Goal: Information Seeking & Learning: Learn about a topic

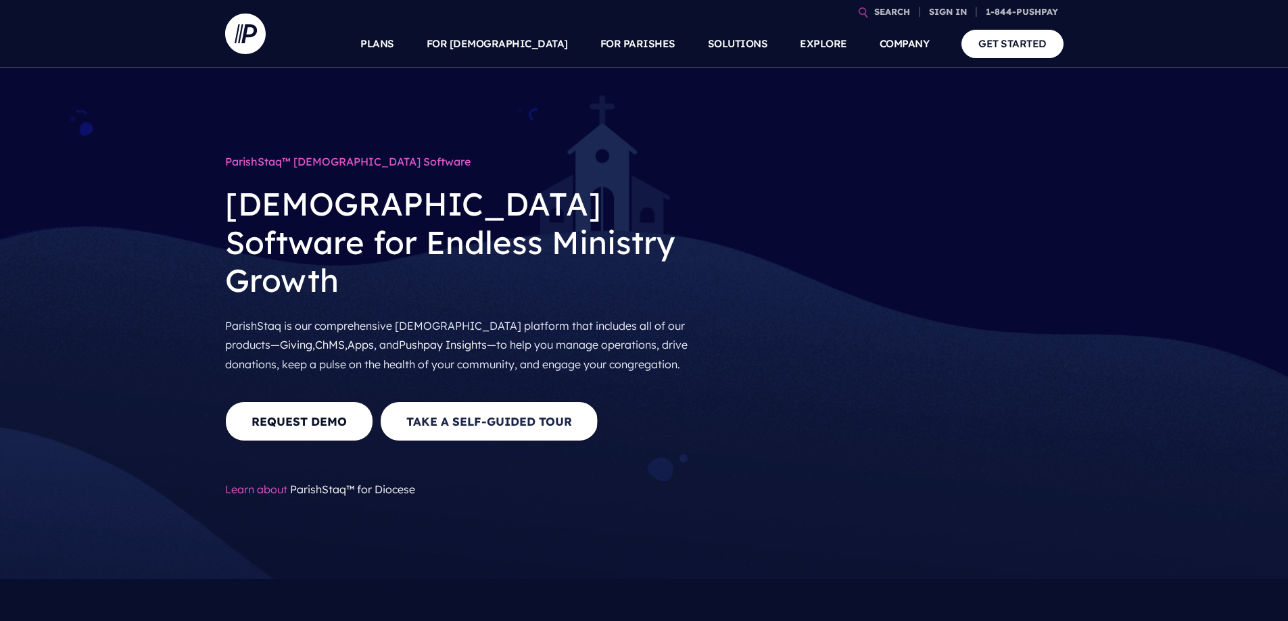
click at [556, 402] on link "Take A Self-Guided Tour" at bounding box center [489, 422] width 218 height 40
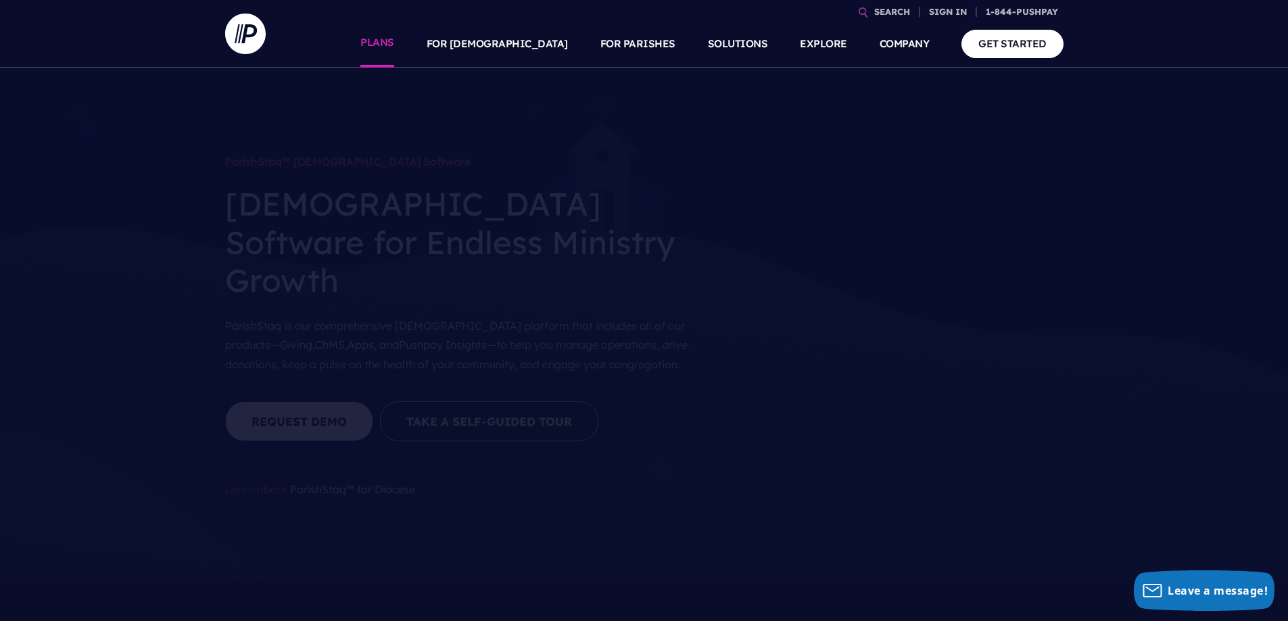
click at [394, 41] on link "PLANS" at bounding box center [377, 43] width 34 height 47
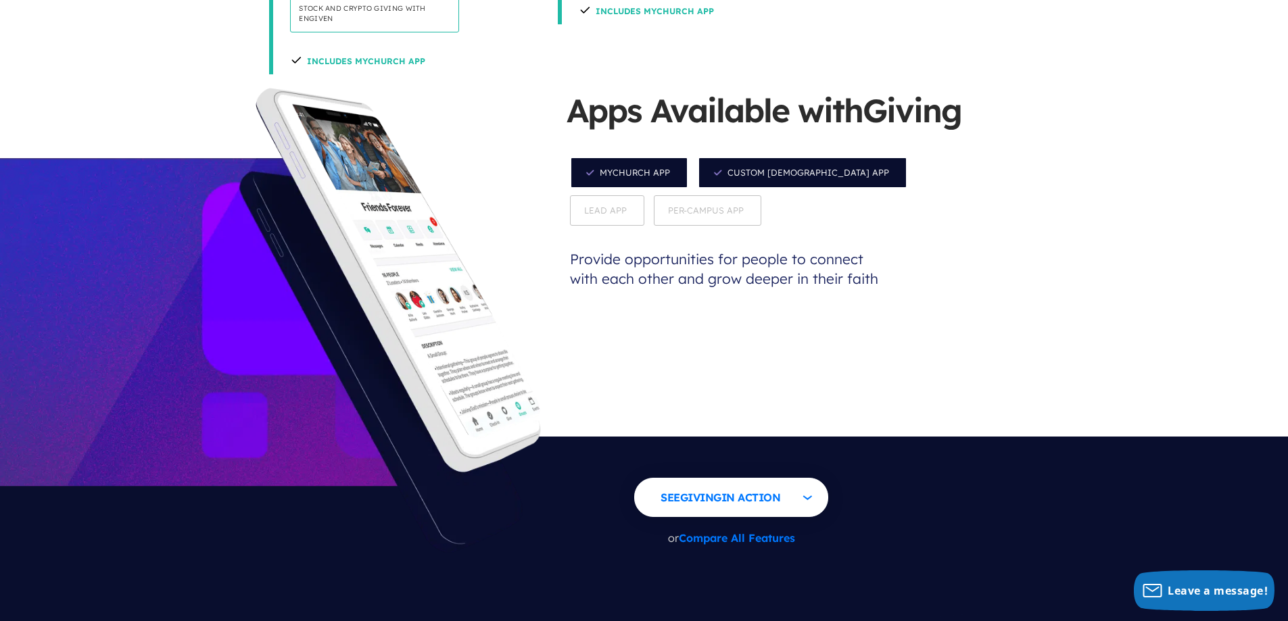
scroll to position [1352, 0]
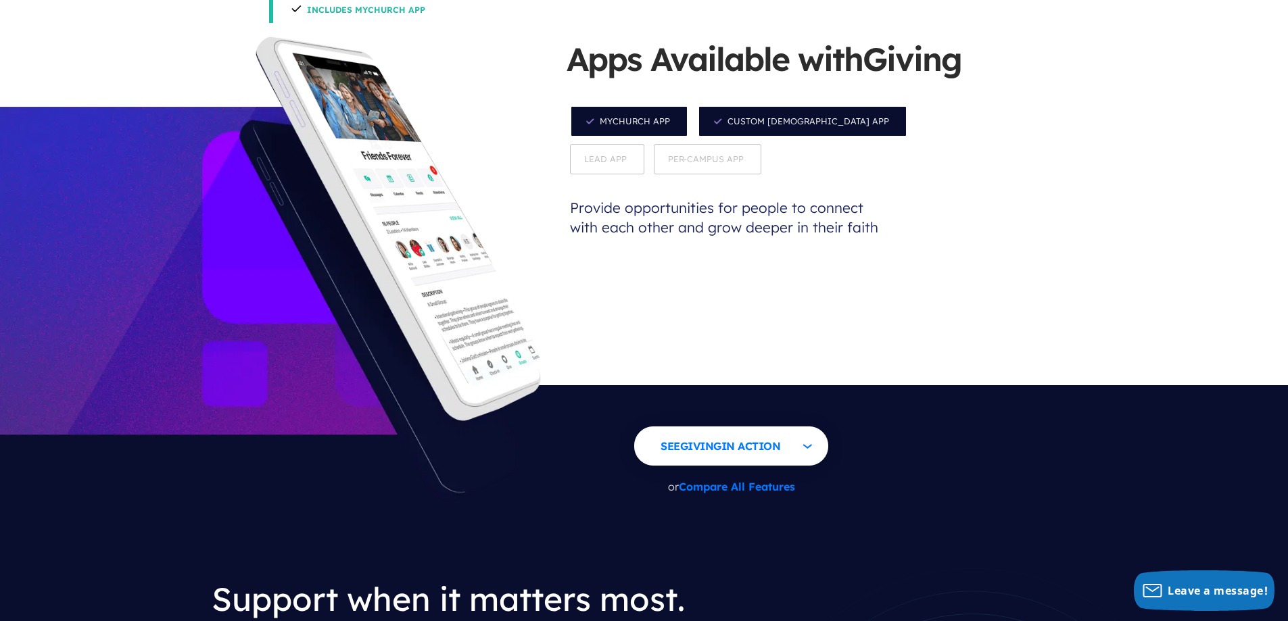
click at [743, 480] on link "Compare All Features" at bounding box center [737, 487] width 116 height 14
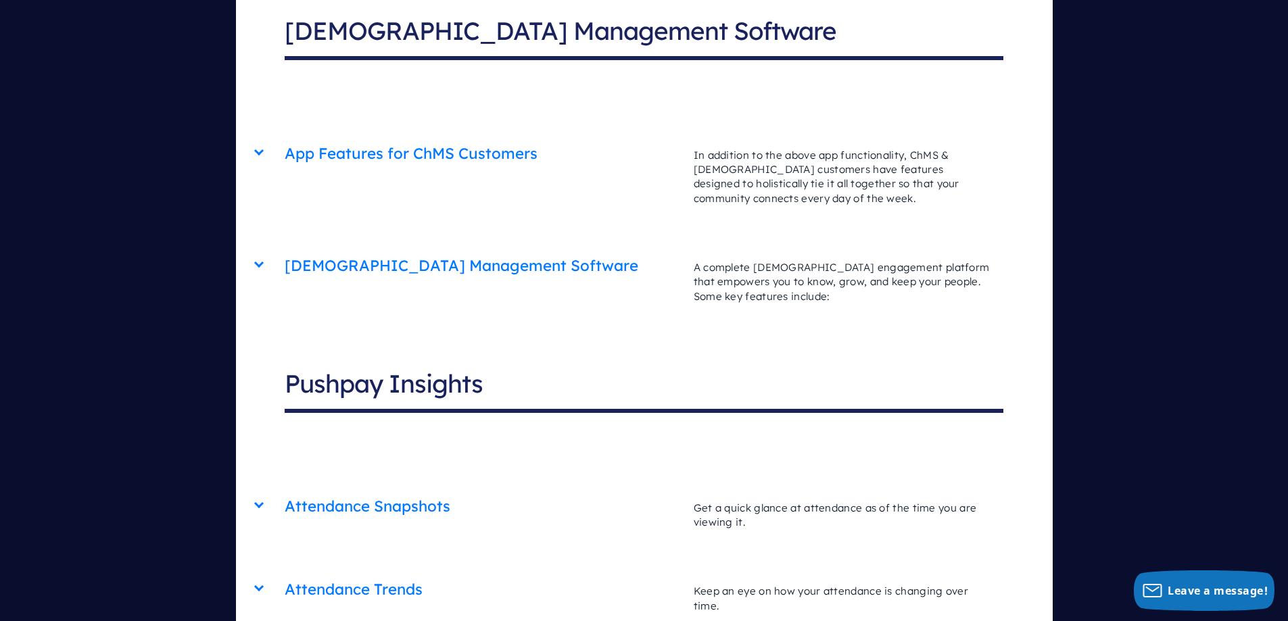
scroll to position [4378, 0]
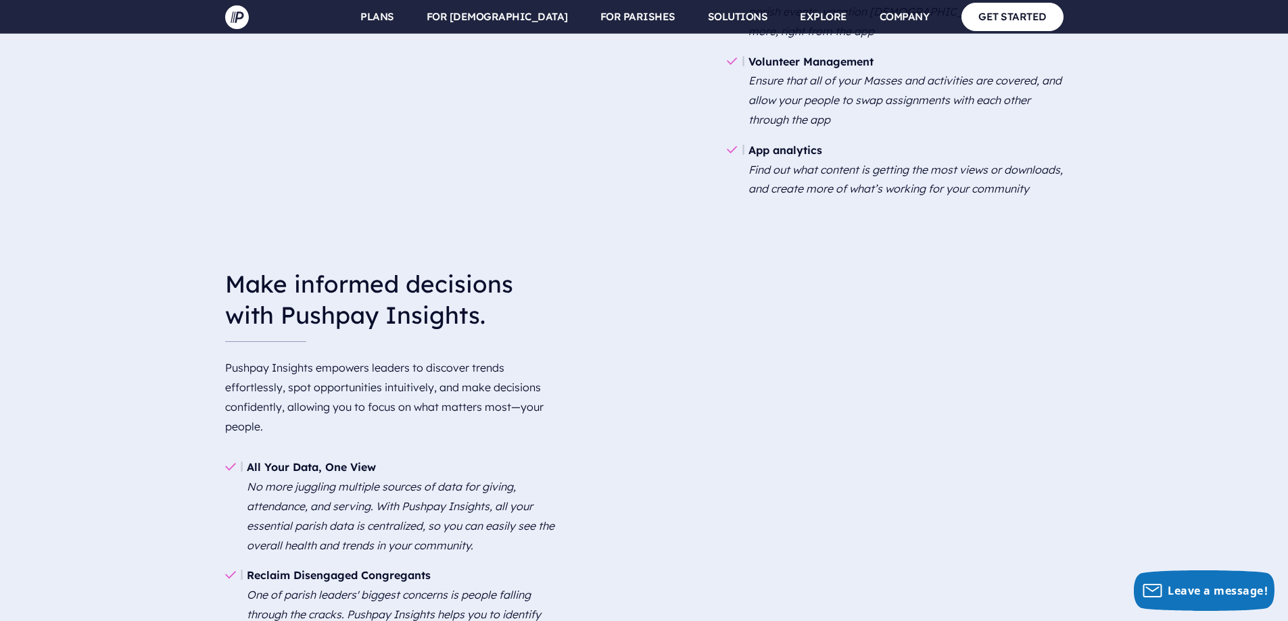
scroll to position [3245, 0]
